Goal: Task Accomplishment & Management: Use online tool/utility

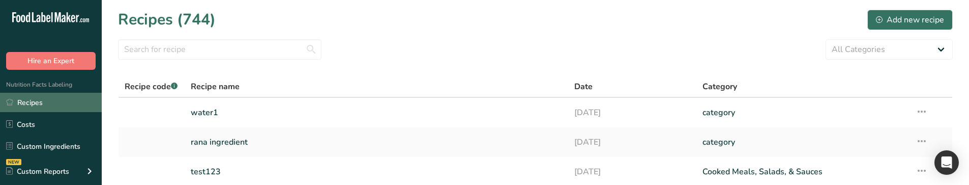
click at [59, 97] on link "Recipes" at bounding box center [51, 102] width 102 height 19
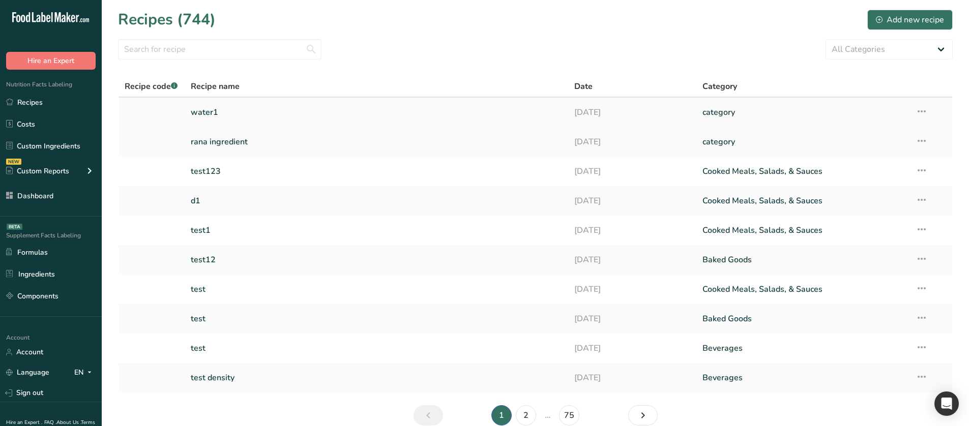
click at [263, 119] on link "water1" at bounding box center [377, 112] width 372 height 21
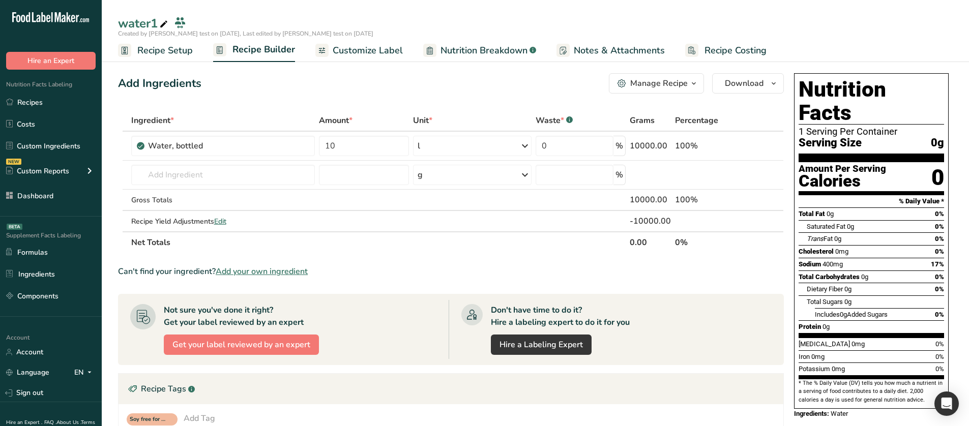
click at [460, 45] on span "Nutrition Breakdown" at bounding box center [484, 51] width 87 height 14
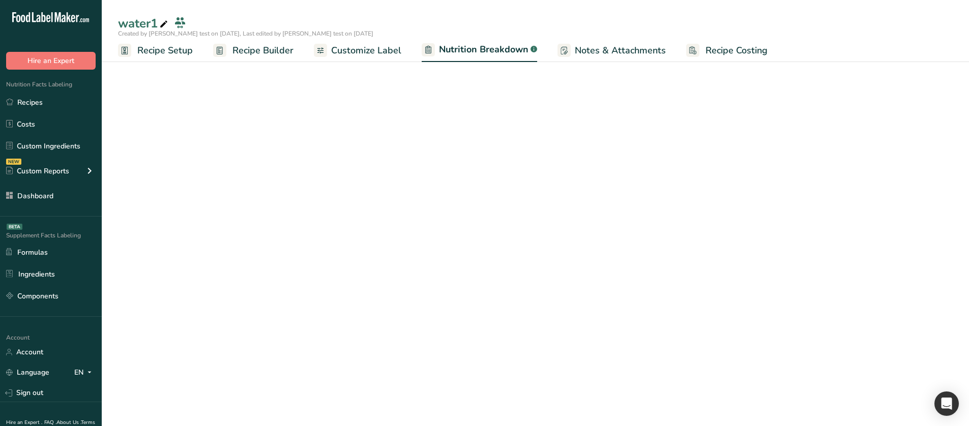
select select "Calories"
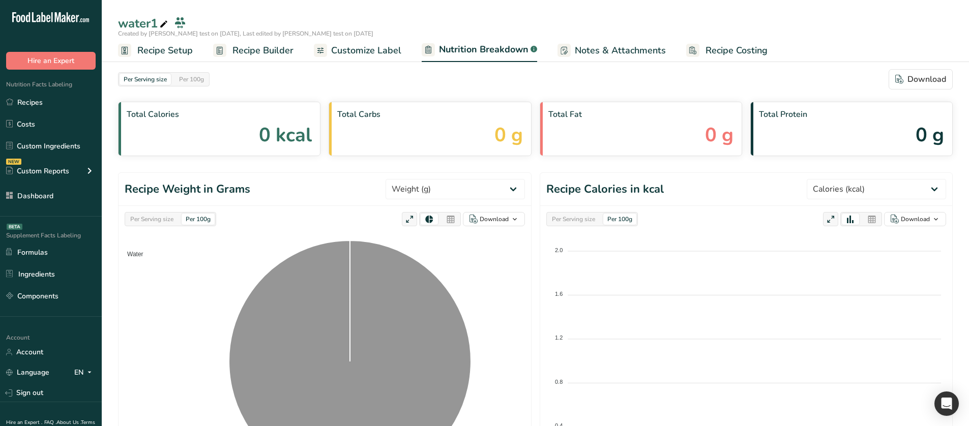
drag, startPoint x: 369, startPoint y: 59, endPoint x: 368, endPoint y: 54, distance: 5.1
click at [369, 59] on link "Customize Label" at bounding box center [358, 50] width 88 height 23
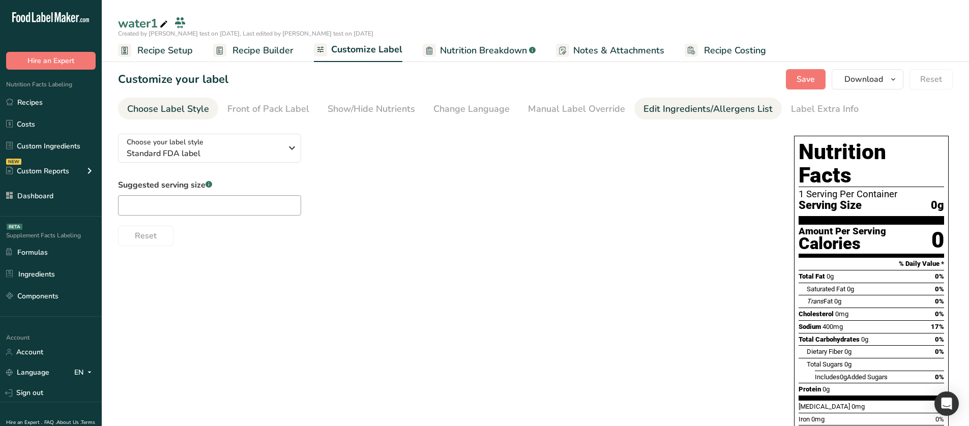
click at [659, 109] on div "Edit Ingredients/Allergens List" at bounding box center [708, 109] width 129 height 14
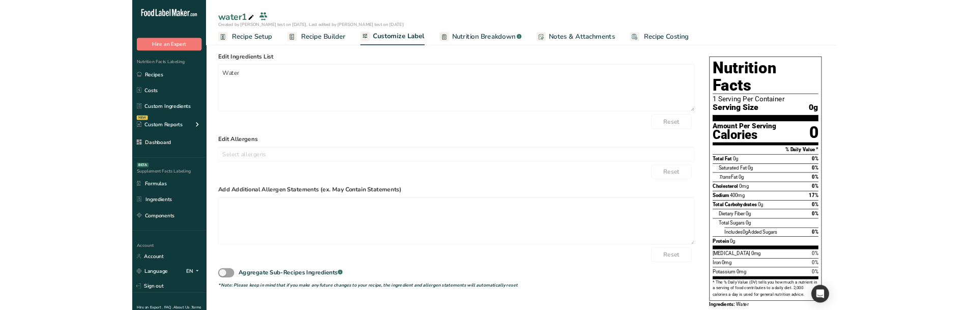
scroll to position [59, 0]
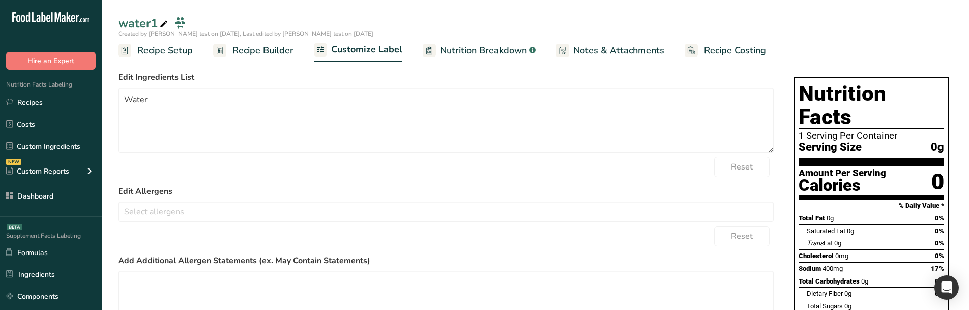
click at [210, 184] on form "Edit Ingredients List Water Reset Edit Allergens Soy Treenuts Gluten milk Eggs …" at bounding box center [446, 233] width 656 height 325
click at [199, 184] on input "text" at bounding box center [446, 211] width 655 height 16
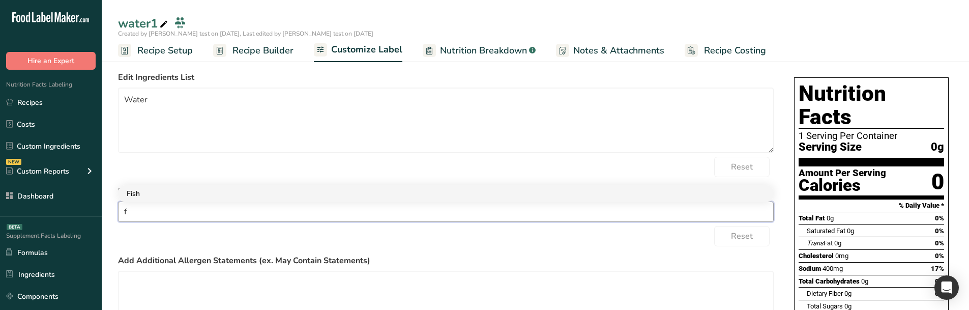
type input "f"
click at [159, 184] on link "Fish" at bounding box center [446, 193] width 655 height 17
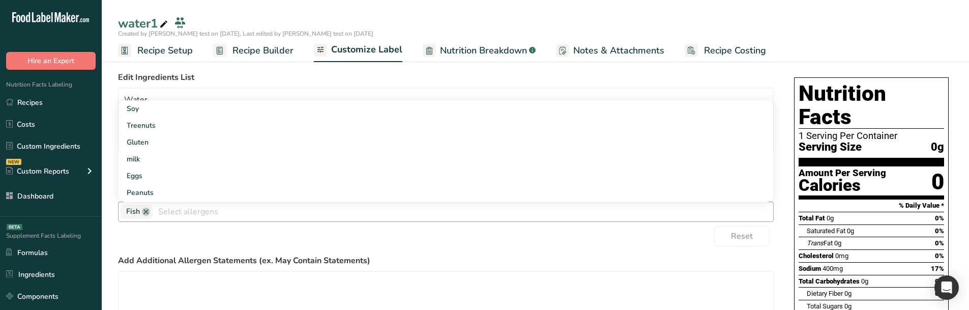
click at [162, 184] on div "Reset" at bounding box center [446, 236] width 656 height 20
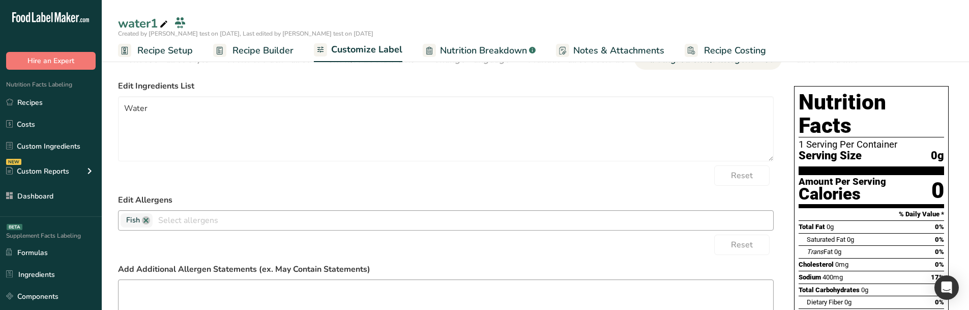
scroll to position [0, 0]
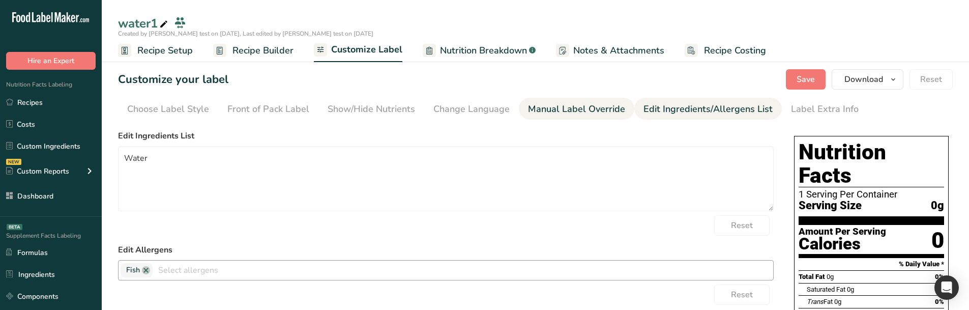
click at [569, 109] on div "Manual Label Override" at bounding box center [576, 109] width 97 height 14
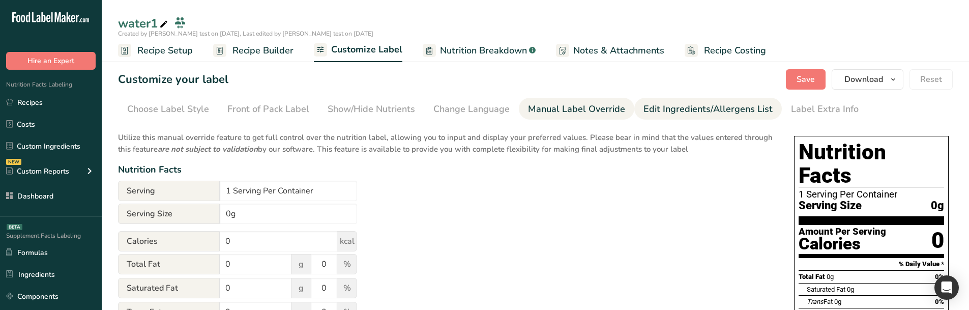
click at [664, 102] on div "Edit Ingredients/Allergens List" at bounding box center [708, 109] width 129 height 14
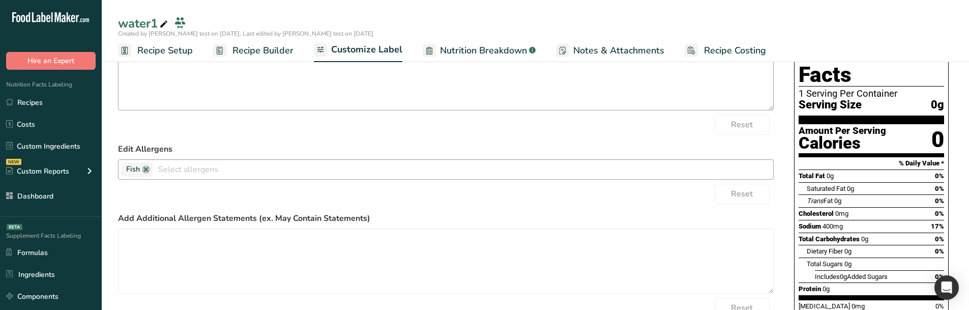
scroll to position [102, 0]
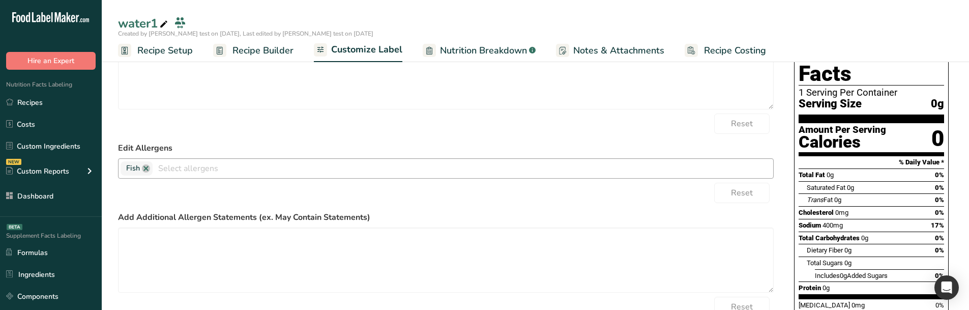
click at [177, 168] on input "text" at bounding box center [463, 168] width 621 height 16
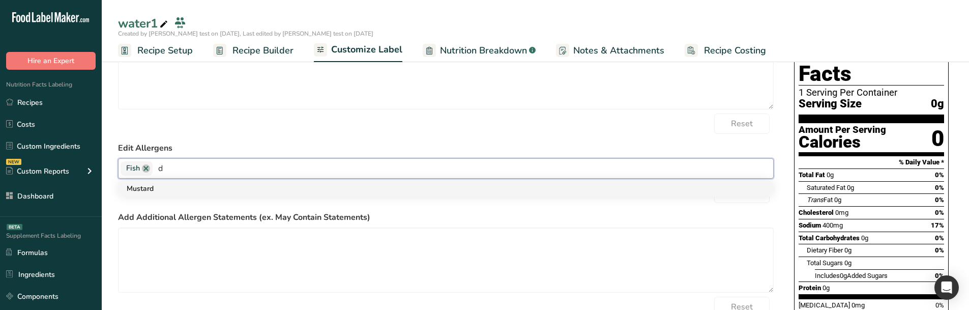
type input "d"
click at [164, 184] on link "Mustard" at bounding box center [446, 188] width 655 height 17
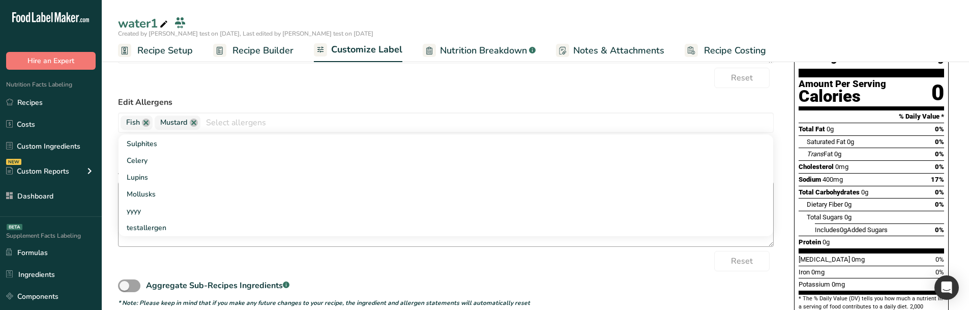
scroll to position [124, 0]
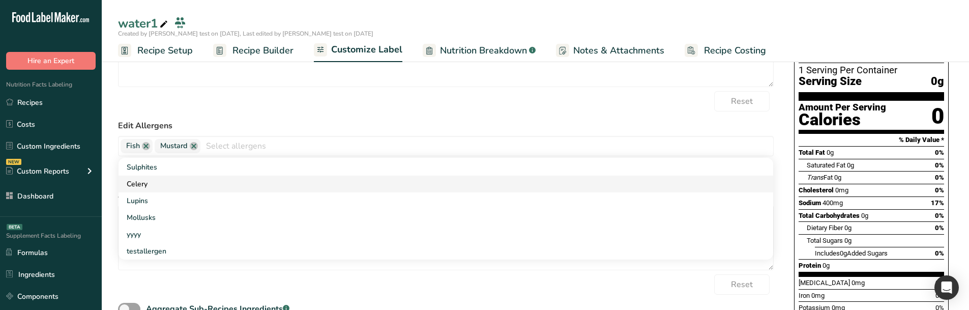
click at [196, 184] on link "Celery" at bounding box center [446, 184] width 655 height 17
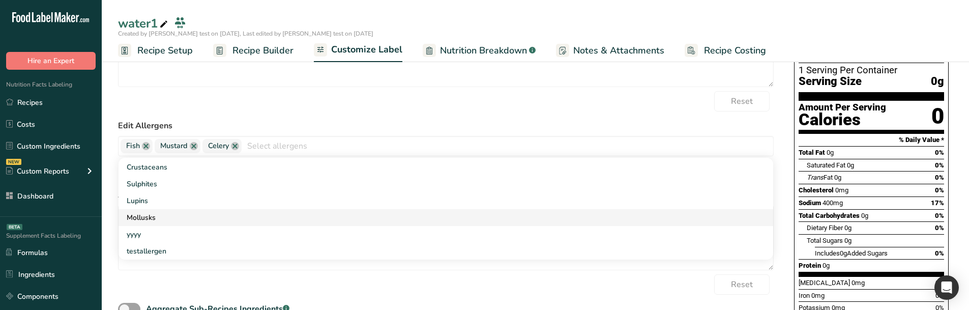
click at [167, 184] on link "Mollusks" at bounding box center [446, 217] width 655 height 17
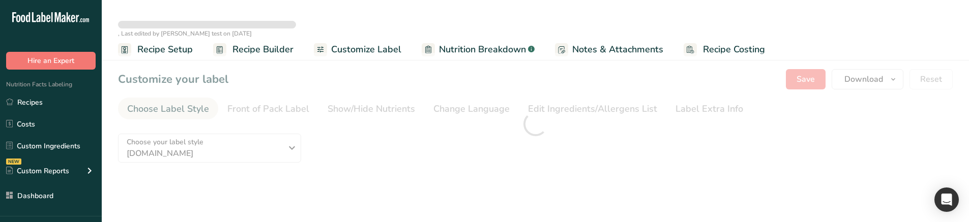
type textarea "Water"
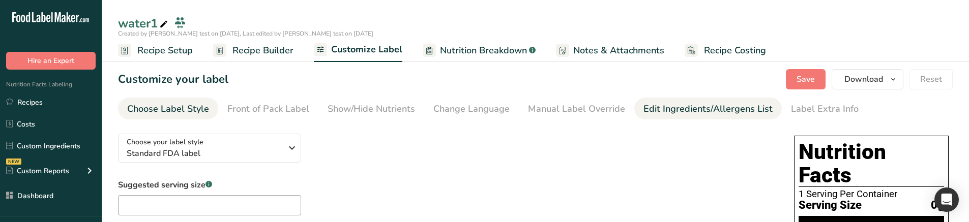
click at [647, 107] on div "Edit Ingredients/Allergens List" at bounding box center [708, 109] width 129 height 14
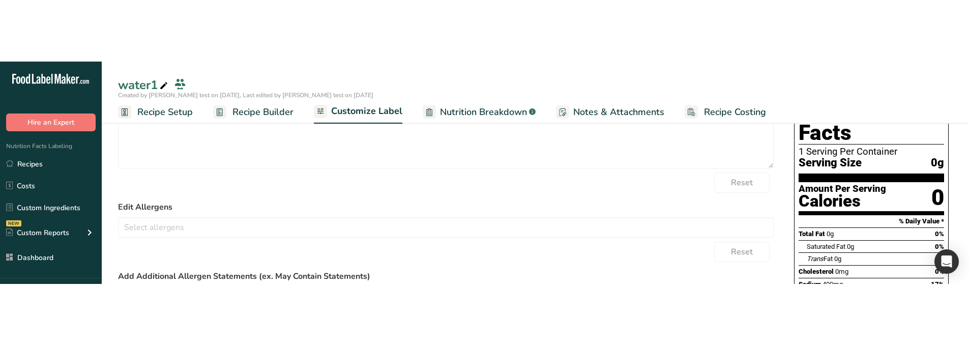
scroll to position [102, 0]
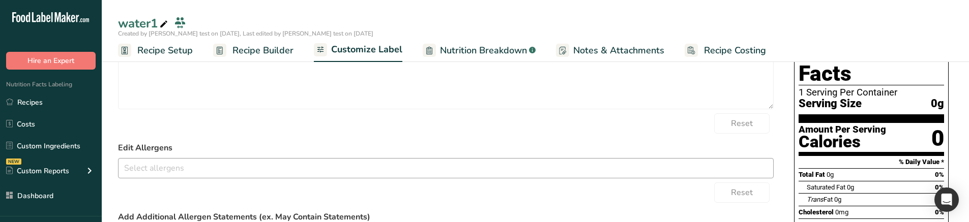
click at [537, 159] on div "Soy Treenuts [GEOGRAPHIC_DATA] milk Eggs Fish Peanuts Sesame Crustaceans Sulphi…" at bounding box center [446, 168] width 656 height 20
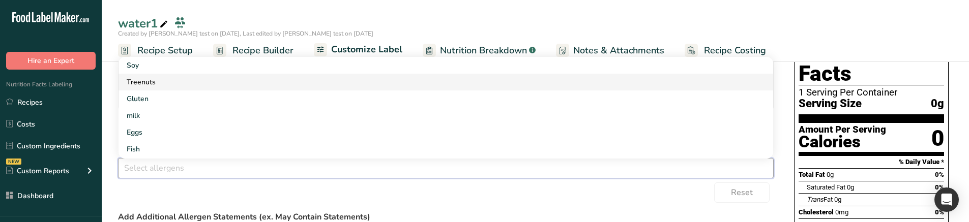
click at [225, 89] on link "Treenuts" at bounding box center [446, 82] width 655 height 17
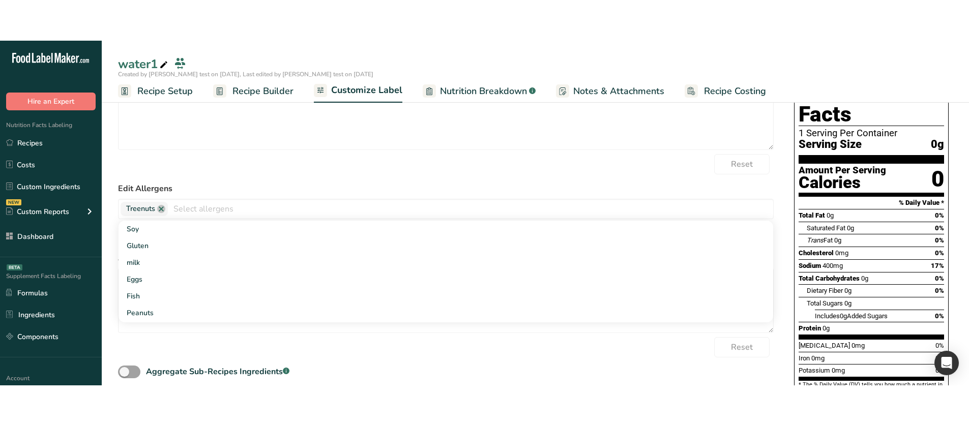
scroll to position [59, 0]
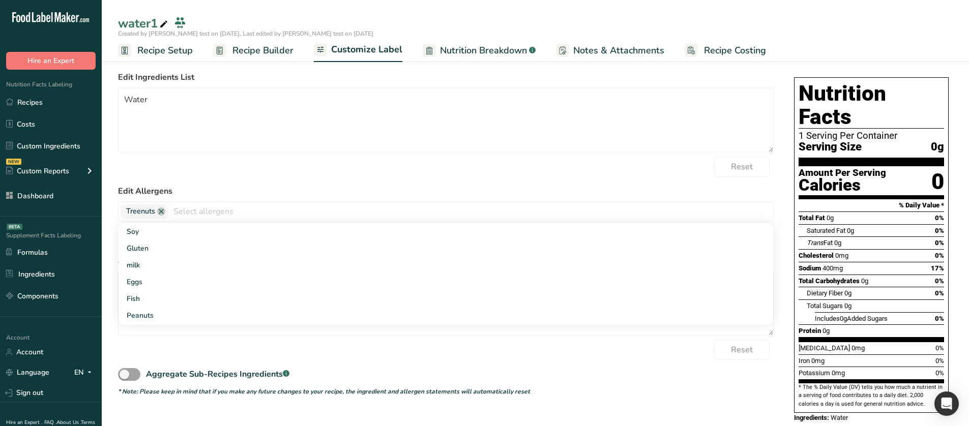
click at [597, 185] on form "Edit Ingredients List Water Reset Edit Allergens Treenuts Soy [GEOGRAPHIC_DATA]…" at bounding box center [446, 233] width 656 height 325
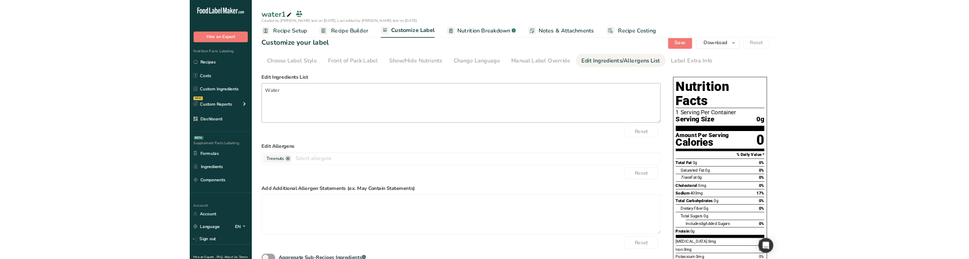
scroll to position [0, 0]
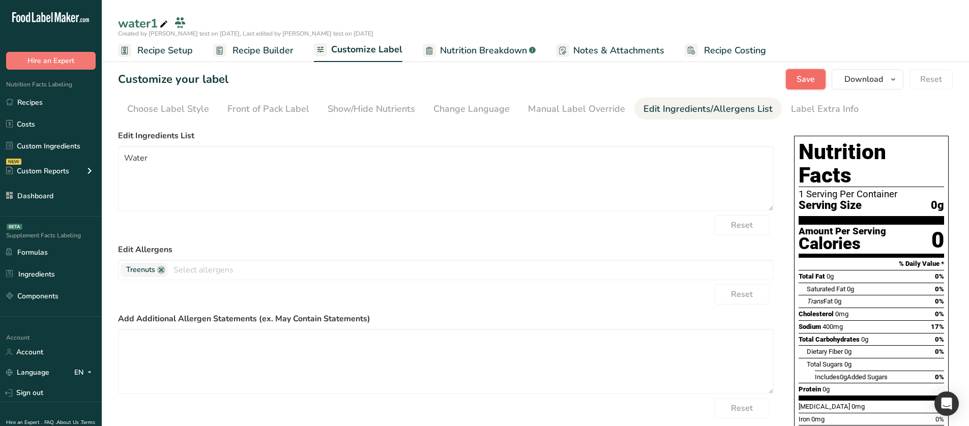
click at [823, 81] on button "Save" at bounding box center [806, 79] width 40 height 20
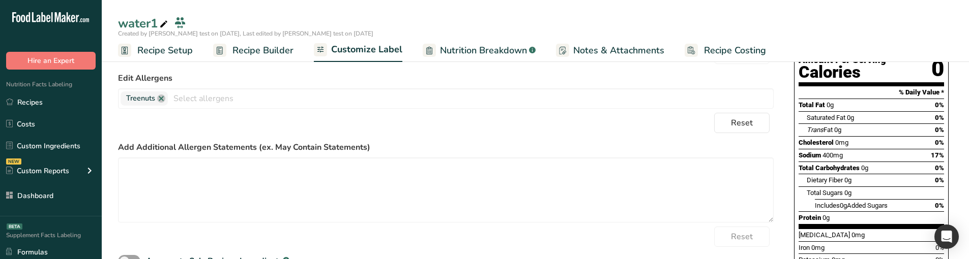
scroll to position [134, 0]
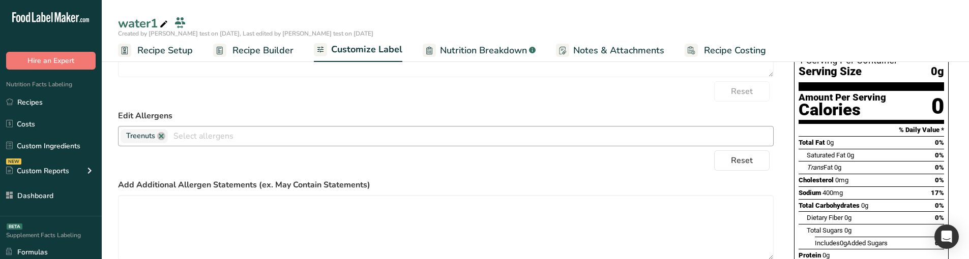
click at [256, 141] on input "text" at bounding box center [470, 136] width 605 height 16
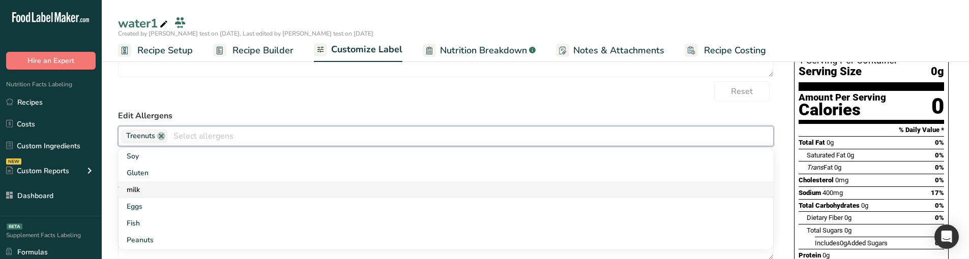
click at [218, 182] on link "milk" at bounding box center [446, 190] width 655 height 17
click at [377, 115] on label "Edit Allergens" at bounding box center [446, 116] width 656 height 12
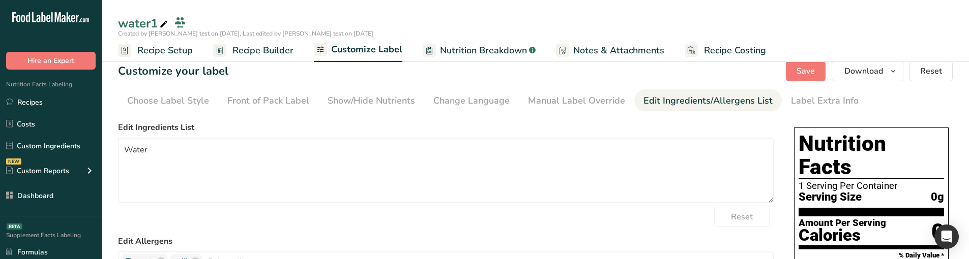
scroll to position [0, 0]
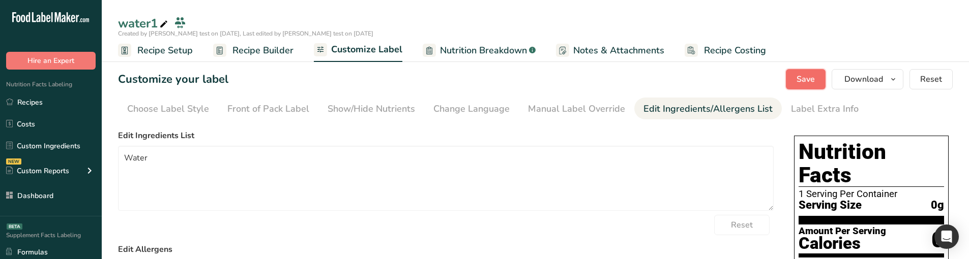
click at [807, 79] on span "Save" at bounding box center [806, 79] width 18 height 12
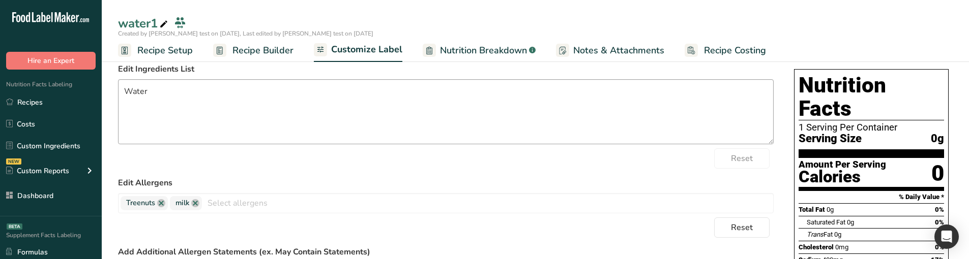
scroll to position [102, 0]
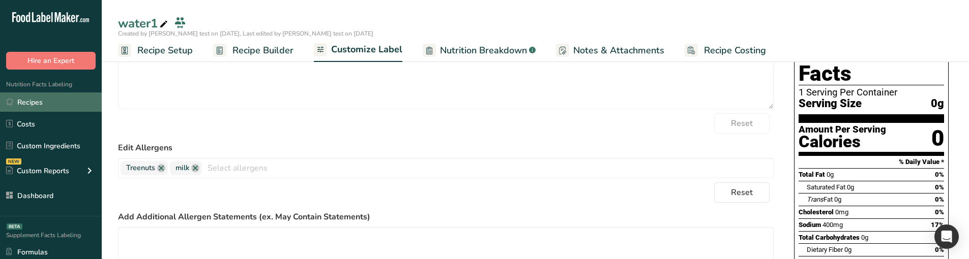
click at [59, 94] on link "Recipes" at bounding box center [51, 102] width 102 height 19
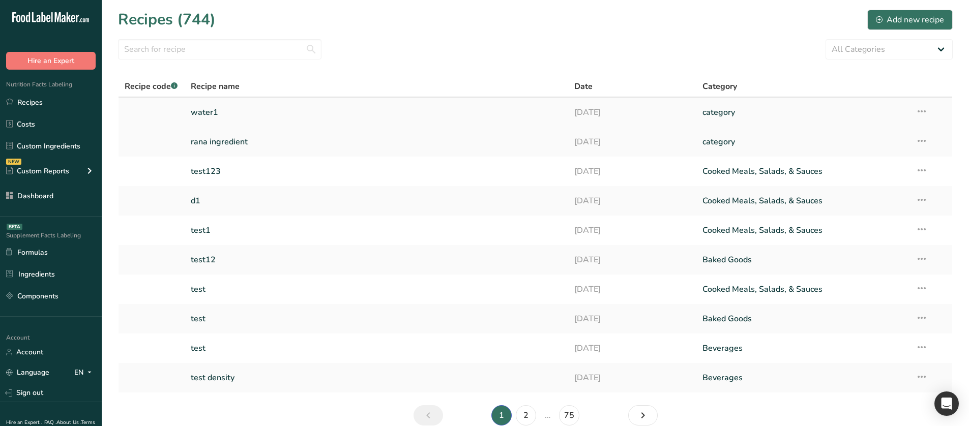
click at [401, 116] on link "water1" at bounding box center [377, 112] width 372 height 21
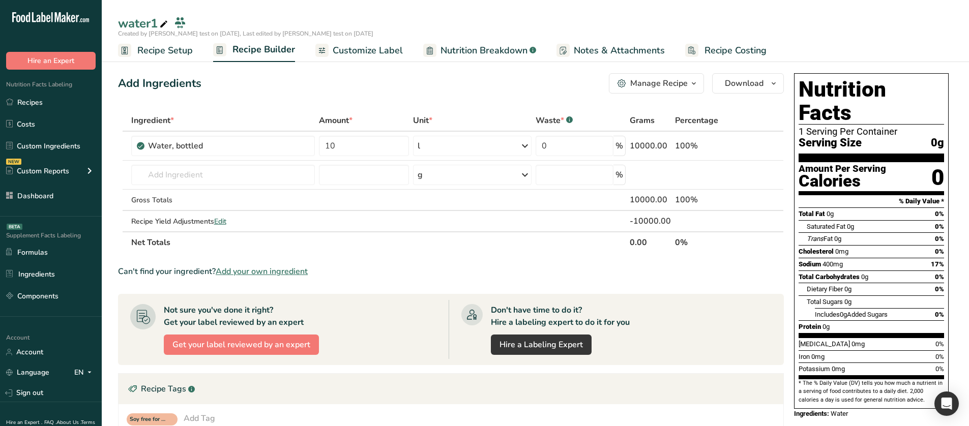
click at [513, 46] on span "Nutrition Breakdown" at bounding box center [484, 51] width 87 height 14
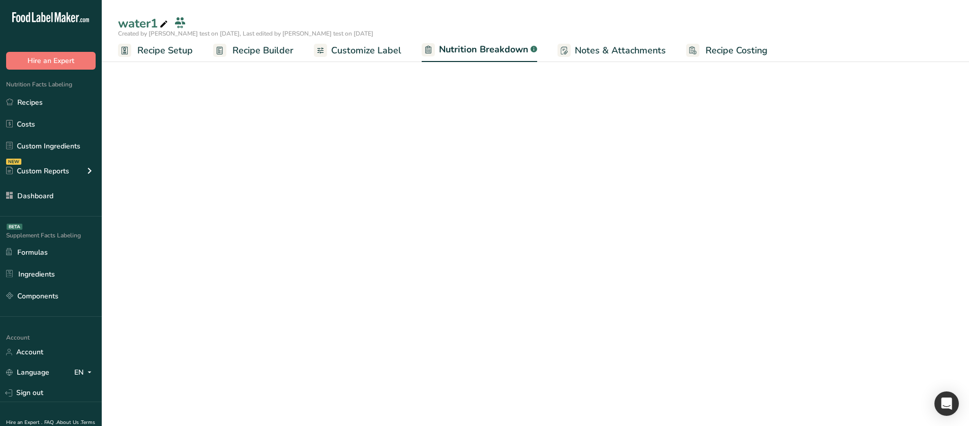
select select "Calories"
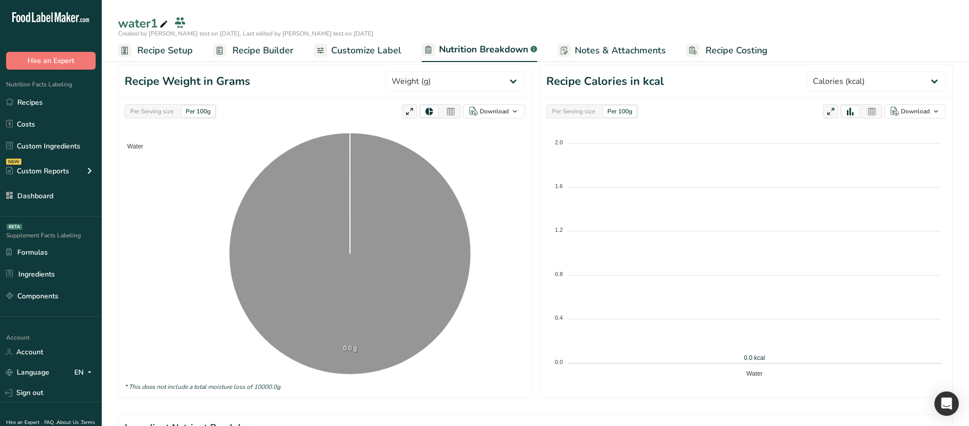
scroll to position [102, 0]
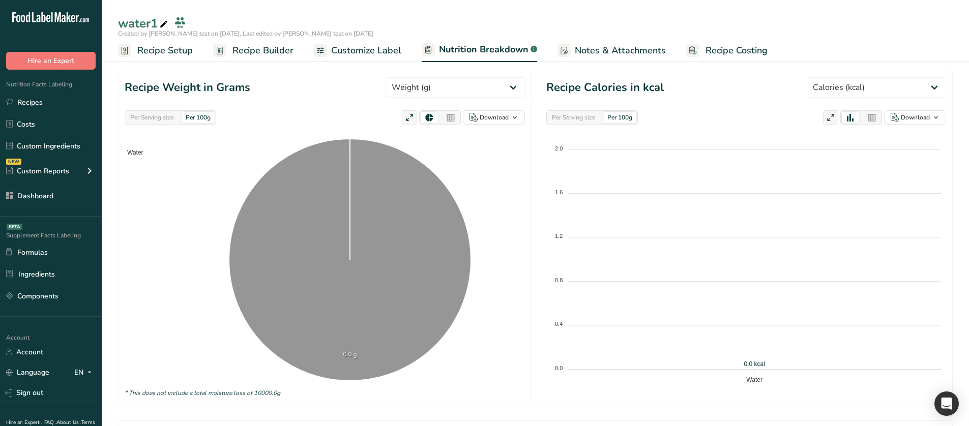
click at [160, 120] on div "Per Serving size" at bounding box center [151, 117] width 51 height 11
drag, startPoint x: 201, startPoint y: 115, endPoint x: 224, endPoint y: 132, distance: 27.7
click at [201, 115] on div "Per 100g" at bounding box center [198, 117] width 33 height 11
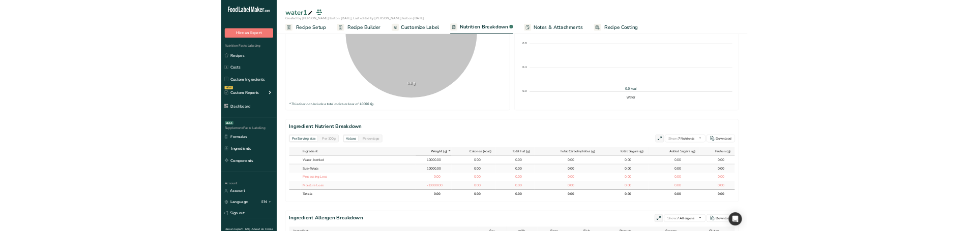
scroll to position [356, 0]
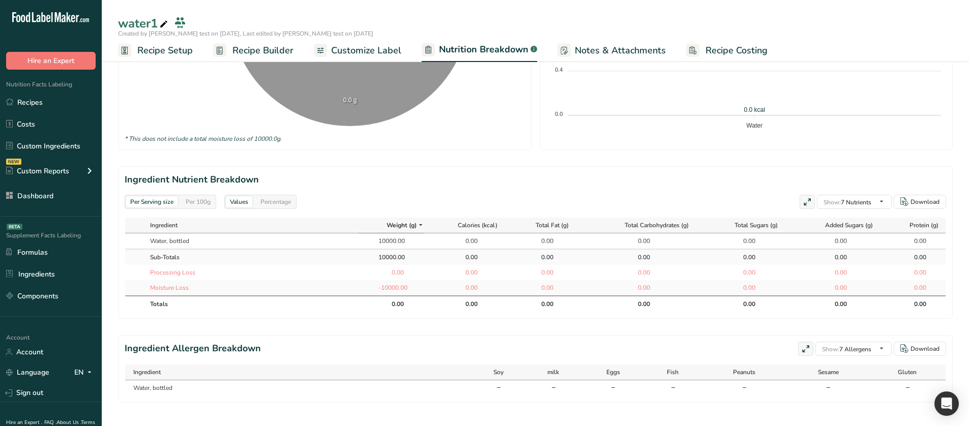
click at [199, 201] on div "Per 100g" at bounding box center [198, 201] width 33 height 11
click at [162, 195] on div "Per Serving size Per 100g" at bounding box center [171, 202] width 92 height 14
click at [169, 200] on div "Per Serving size" at bounding box center [151, 201] width 51 height 11
click at [195, 207] on div "Per 100g" at bounding box center [198, 201] width 33 height 11
click at [160, 202] on div "Per Serving size" at bounding box center [151, 201] width 51 height 11
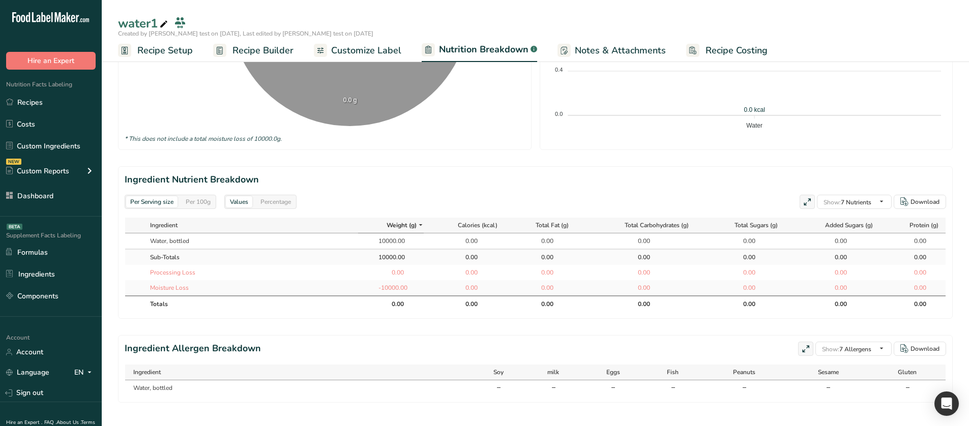
click at [201, 202] on div "Per 100g" at bounding box center [198, 201] width 33 height 11
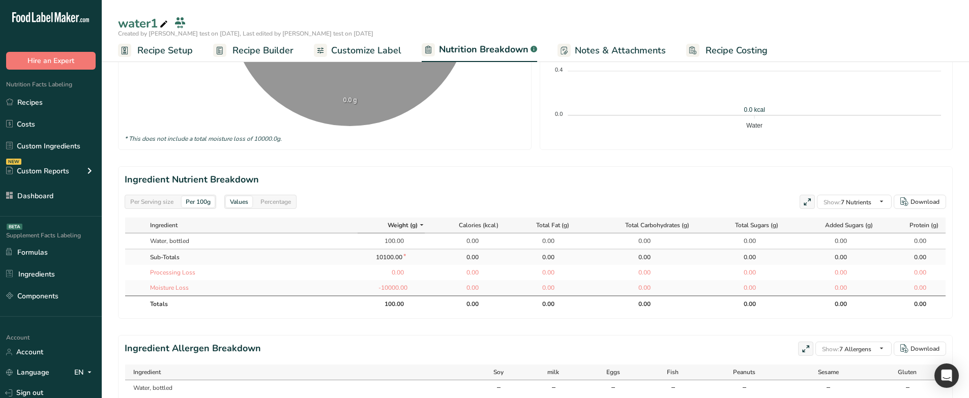
click at [165, 206] on div "Per Serving size" at bounding box center [151, 201] width 51 height 11
click at [209, 198] on div "Per 100g" at bounding box center [198, 201] width 33 height 11
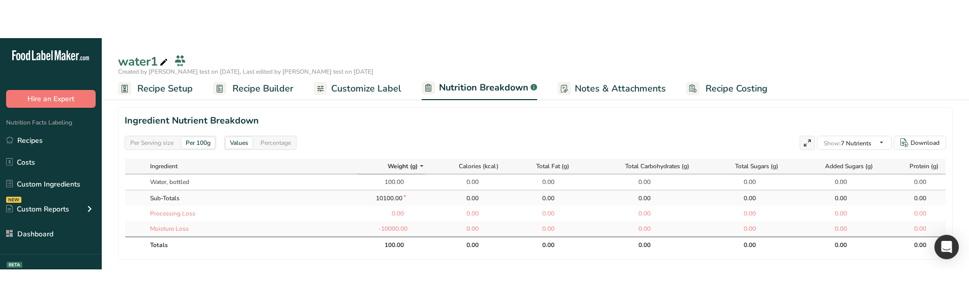
scroll to position [458, 0]
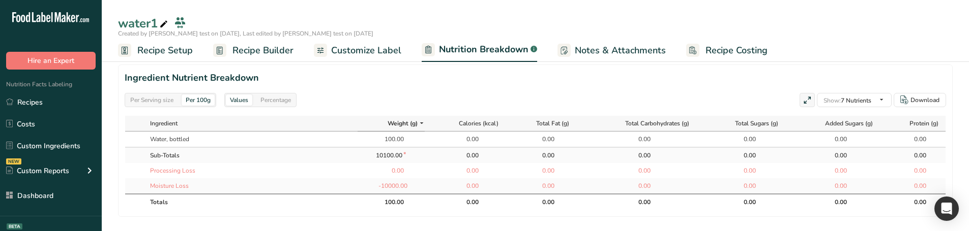
click at [144, 104] on div "Per Serving size" at bounding box center [151, 100] width 51 height 11
click at [207, 100] on div "Per 100g" at bounding box center [198, 100] width 33 height 11
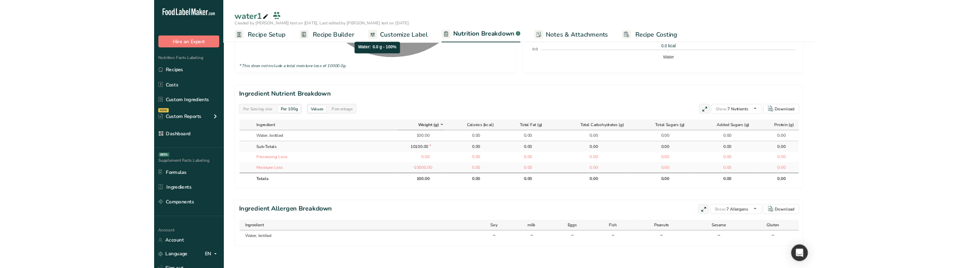
scroll to position [404, 0]
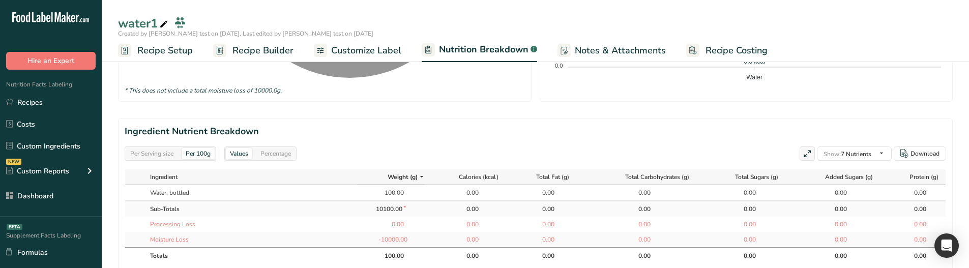
drag, startPoint x: 380, startPoint y: 192, endPoint x: 404, endPoint y: 193, distance: 24.9
click at [404, 193] on div "100.00" at bounding box center [391, 192] width 58 height 9
click at [392, 193] on div "100.00" at bounding box center [390, 192] width 25 height 9
click at [418, 187] on td "100.00" at bounding box center [391, 192] width 67 height 15
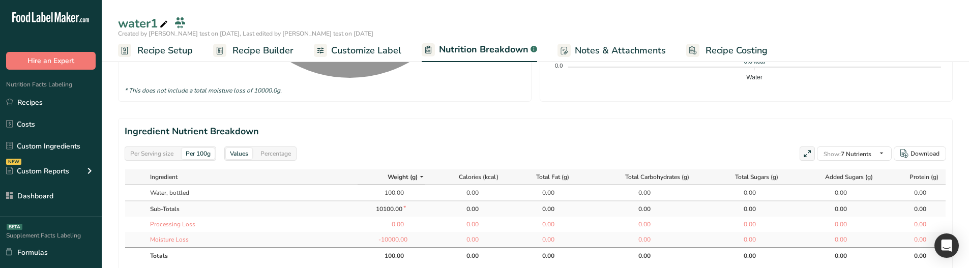
drag, startPoint x: 230, startPoint y: 54, endPoint x: 358, endPoint y: 142, distance: 154.8
click at [230, 54] on link "Recipe Builder" at bounding box center [253, 50] width 80 height 23
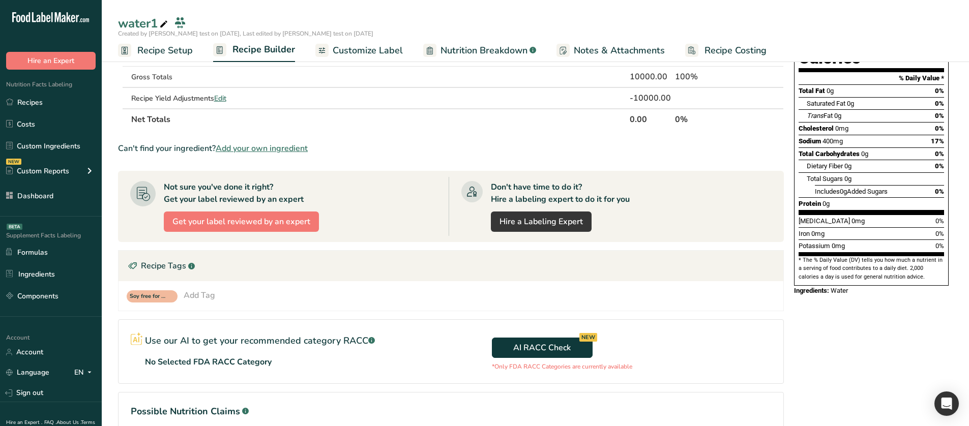
scroll to position [123, 0]
click at [219, 99] on span "Edit" at bounding box center [220, 99] width 12 height 10
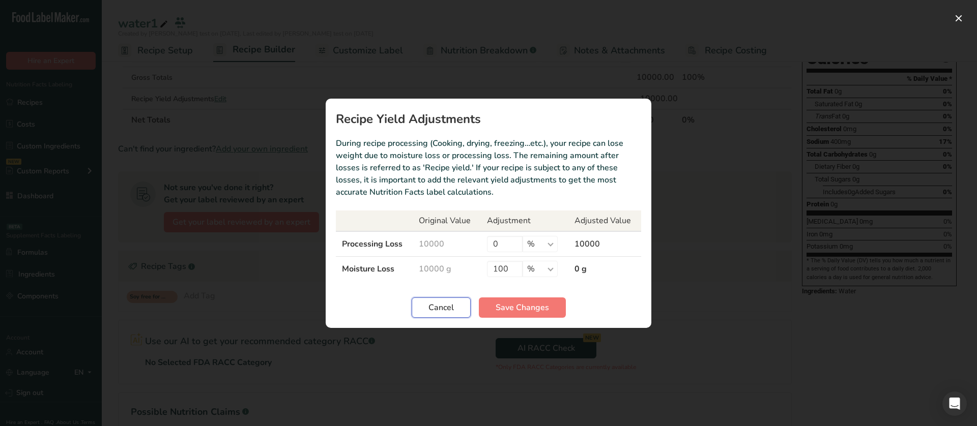
click at [450, 222] on span "Cancel" at bounding box center [440, 308] width 25 height 12
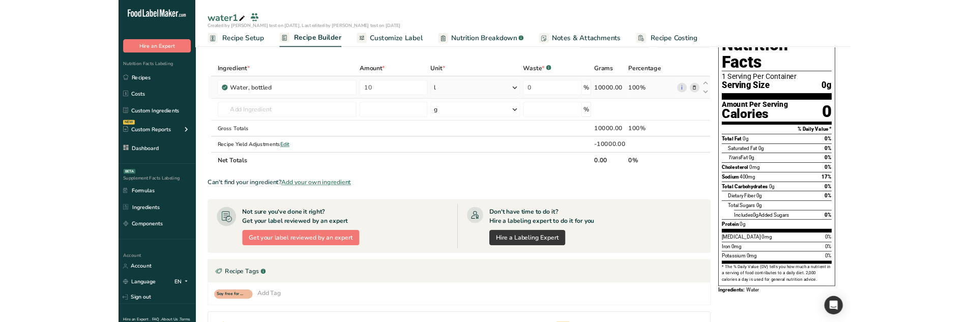
scroll to position [0, 0]
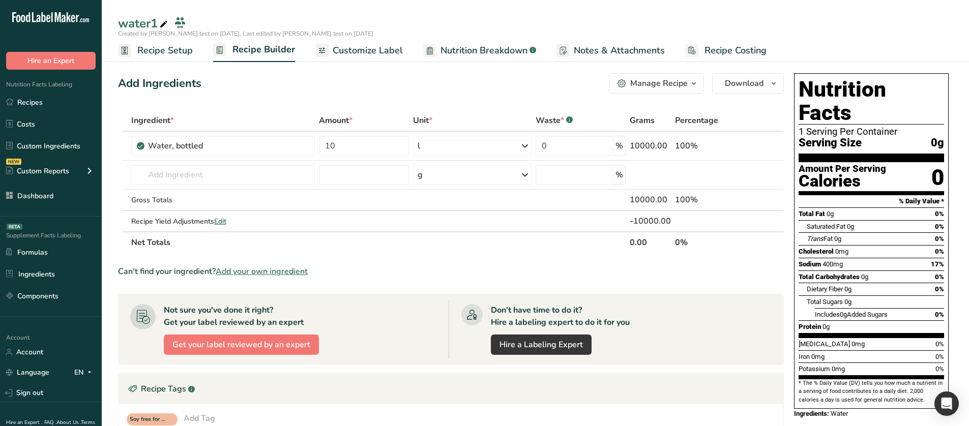
click at [155, 42] on link "Recipe Setup" at bounding box center [155, 50] width 75 height 23
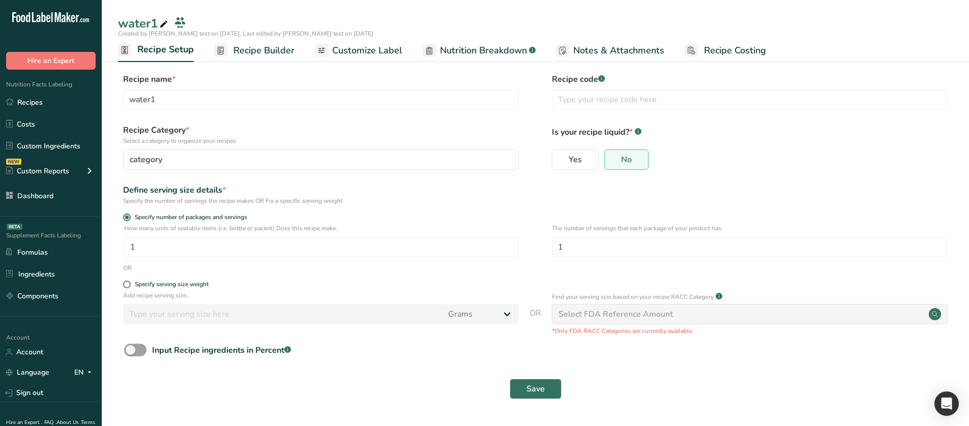
click at [463, 47] on span "Nutrition Breakdown" at bounding box center [483, 51] width 87 height 14
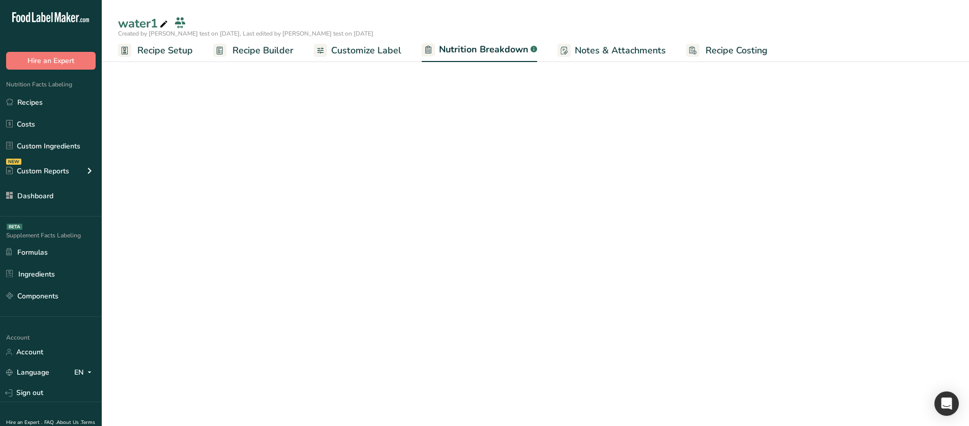
select select "Calories"
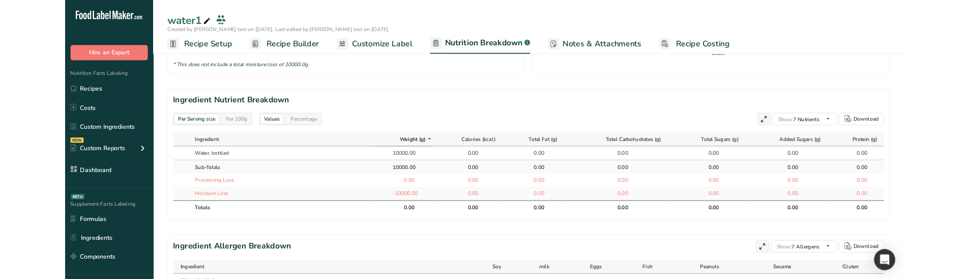
scroll to position [425, 0]
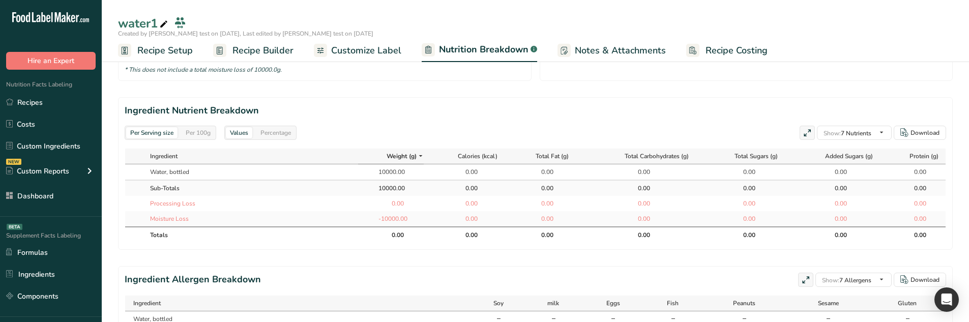
click at [201, 129] on div "Per 100g" at bounding box center [198, 132] width 33 height 11
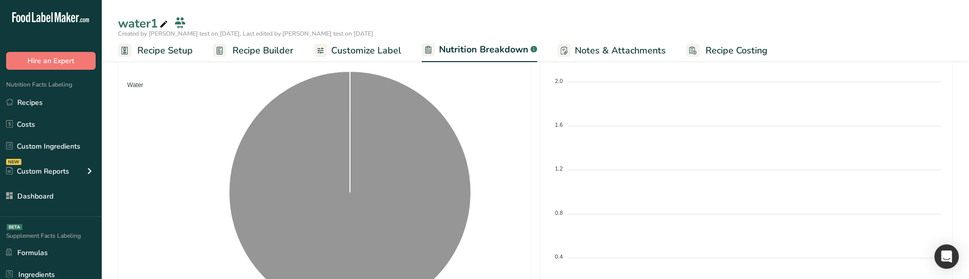
click at [226, 49] on link "Recipe Builder" at bounding box center [253, 50] width 80 height 23
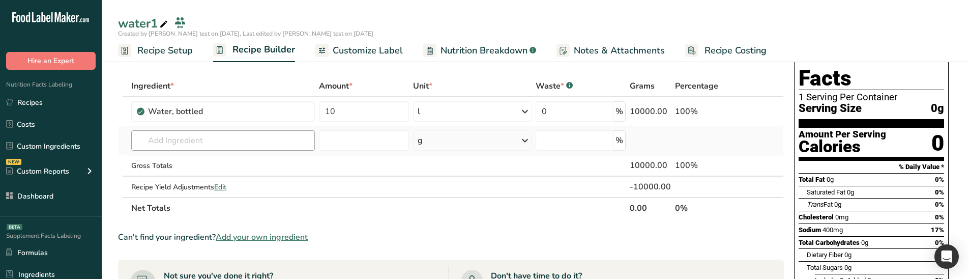
scroll to position [34, 0]
click at [494, 53] on span "Nutrition Breakdown" at bounding box center [484, 51] width 87 height 14
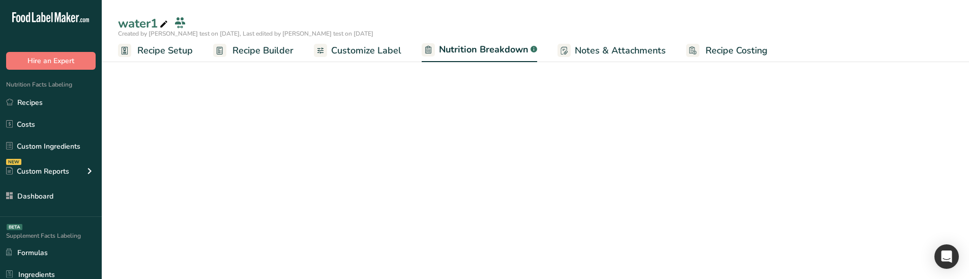
select select "Calories"
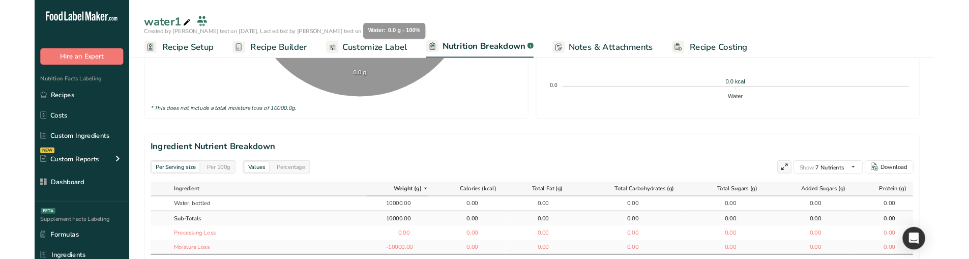
scroll to position [409, 0]
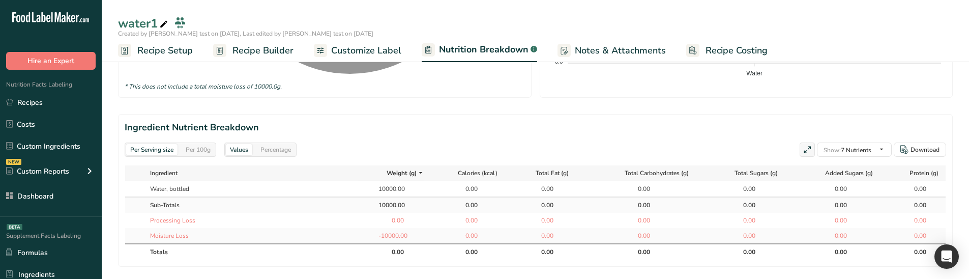
click at [204, 149] on div "Per 100g" at bounding box center [198, 149] width 33 height 11
drag, startPoint x: 380, startPoint y: 187, endPoint x: 412, endPoint y: 188, distance: 32.1
click at [412, 188] on div "100.00" at bounding box center [391, 188] width 58 height 9
click at [442, 208] on div "0.00" at bounding box center [465, 204] width 72 height 9
click at [165, 154] on div "Per Serving size" at bounding box center [151, 149] width 51 height 11
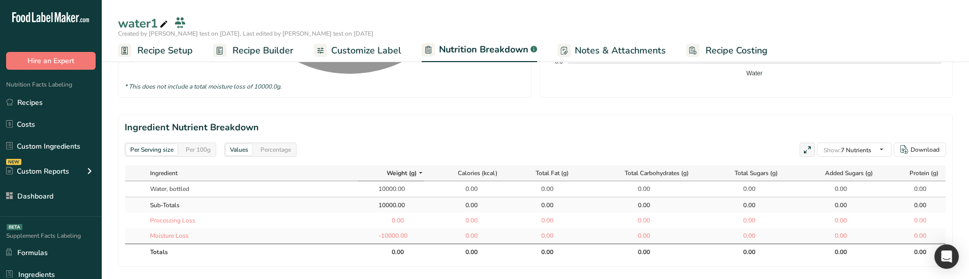
click at [209, 149] on div "Per 100g" at bounding box center [198, 149] width 33 height 11
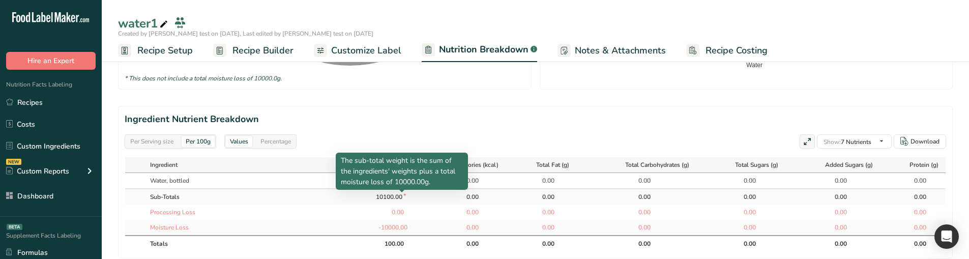
scroll to position [420, 0]
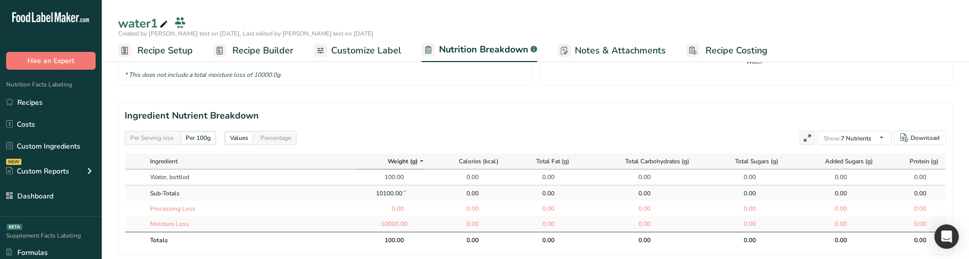
drag, startPoint x: 402, startPoint y: 193, endPoint x: 369, endPoint y: 193, distance: 33.1
click at [369, 193] on div "10100.00 *" at bounding box center [391, 193] width 58 height 9
click at [411, 194] on div "10100.00 *" at bounding box center [391, 193] width 58 height 9
drag, startPoint x: 409, startPoint y: 193, endPoint x: 374, endPoint y: 196, distance: 34.7
click at [374, 196] on div "10100.00 *" at bounding box center [391, 193] width 58 height 9
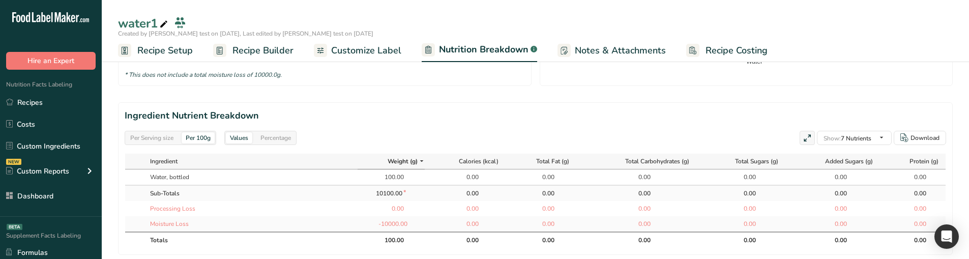
click at [411, 198] on td "10100.00 *" at bounding box center [391, 193] width 67 height 16
click at [407, 190] on div "10100.00 *" at bounding box center [391, 193] width 58 height 9
click at [408, 194] on div "10100.00 *" at bounding box center [391, 193] width 58 height 9
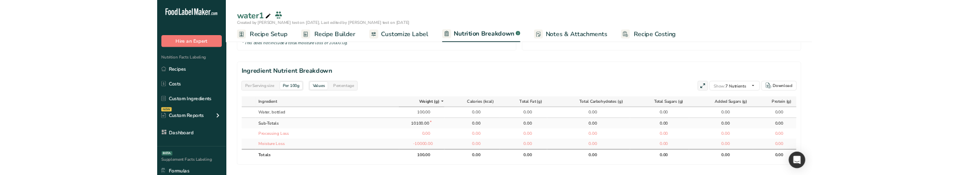
scroll to position [432, 0]
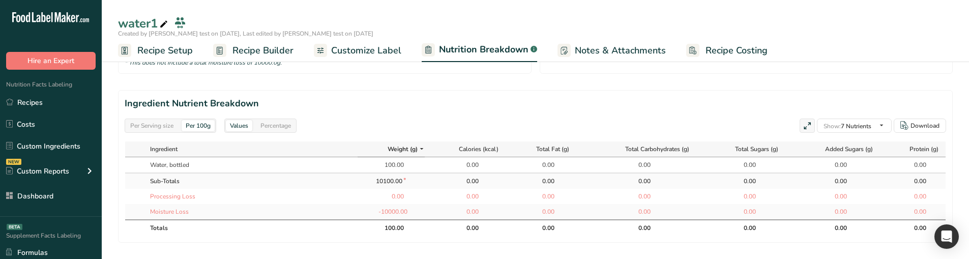
drag, startPoint x: 375, startPoint y: 212, endPoint x: 407, endPoint y: 212, distance: 32.1
click at [407, 212] on div "-10000.00" at bounding box center [391, 211] width 58 height 9
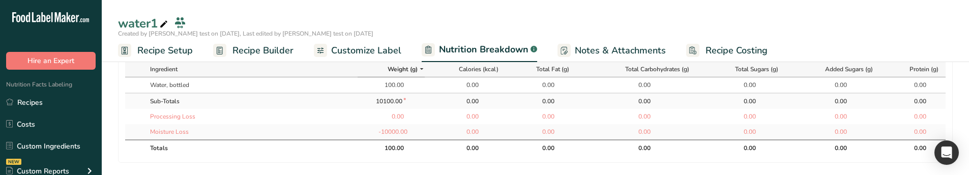
scroll to position [536, 0]
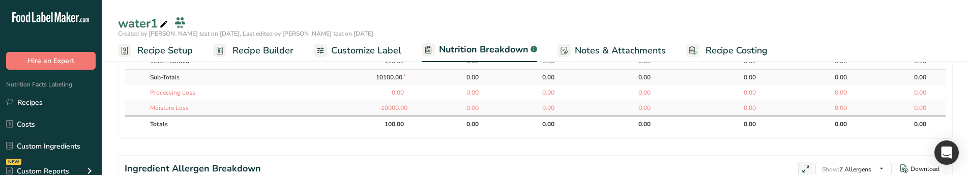
click at [415, 100] on td "-10000.00" at bounding box center [391, 107] width 67 height 15
drag, startPoint x: 410, startPoint y: 106, endPoint x: 371, endPoint y: 109, distance: 38.8
click at [371, 109] on div "-10000.00" at bounding box center [391, 107] width 58 height 9
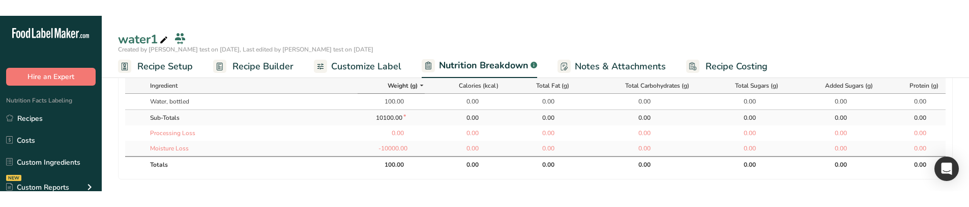
scroll to position [511, 0]
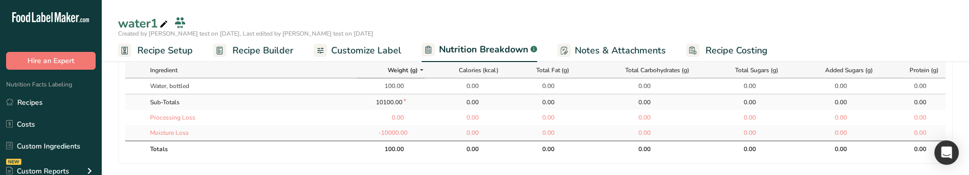
drag, startPoint x: 187, startPoint y: 134, endPoint x: 204, endPoint y: 132, distance: 16.9
click at [204, 132] on td "Moisture Loss" at bounding box center [251, 132] width 212 height 15
drag, startPoint x: 360, startPoint y: 136, endPoint x: 402, endPoint y: 133, distance: 41.9
click at [402, 133] on div "-10000.00" at bounding box center [391, 132] width 58 height 9
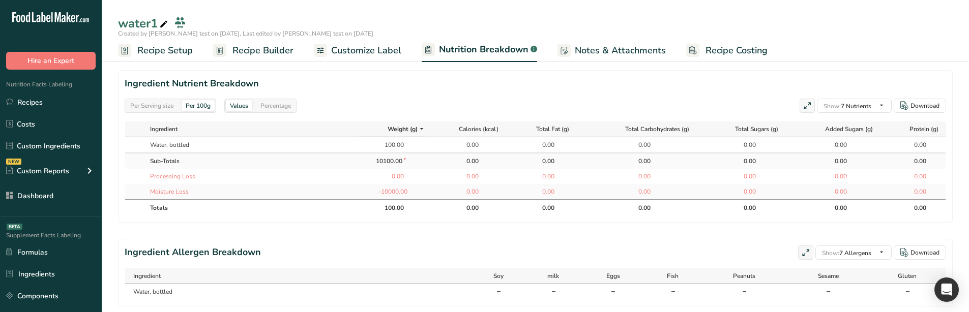
scroll to position [450, 0]
